Goal: Find specific page/section: Find specific page/section

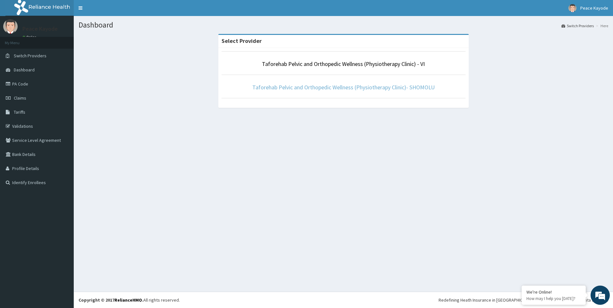
click at [357, 91] on link "Taforehab Pelvic and Orthopedic Wellness (Physiotherapy Clinic)- SHOMOLU" at bounding box center [343, 87] width 182 height 7
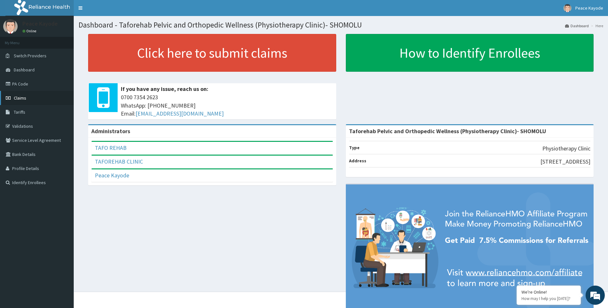
click at [23, 98] on span "Claims" at bounding box center [20, 98] width 12 height 6
